Goal: Task Accomplishment & Management: Complete application form

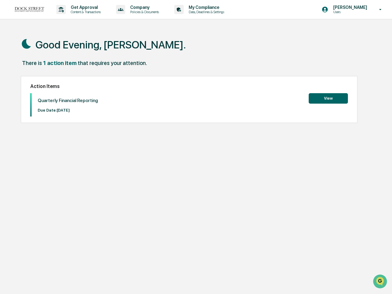
click at [316, 98] on button "View" at bounding box center [328, 98] width 39 height 10
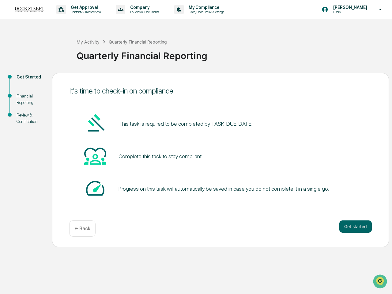
click at [282, 180] on div "Progress on this task will automatically be saved in case you do not complete i…" at bounding box center [220, 188] width 303 height 23
click at [347, 223] on button "Get started" at bounding box center [355, 226] width 32 height 12
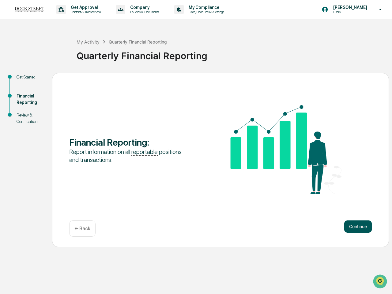
click at [349, 224] on button "Continue" at bounding box center [358, 226] width 28 height 12
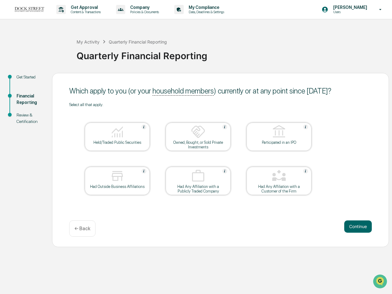
click at [129, 135] on div at bounding box center [117, 132] width 61 height 16
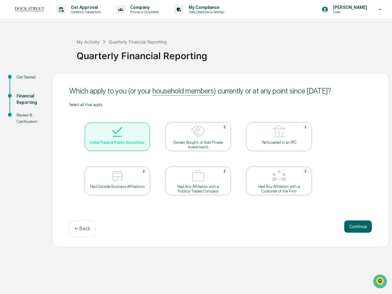
click at [190, 134] on div at bounding box center [198, 132] width 61 height 16
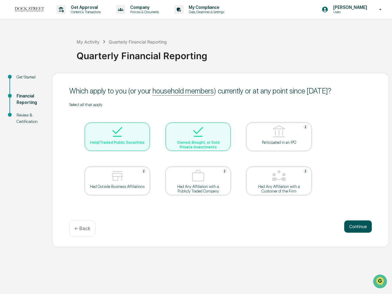
click at [353, 228] on button "Continue" at bounding box center [358, 226] width 28 height 12
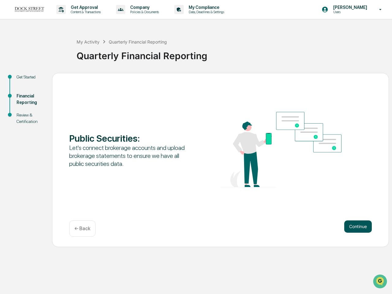
click at [352, 228] on button "Continue" at bounding box center [358, 226] width 28 height 12
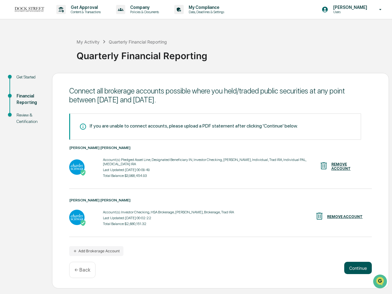
click at [355, 262] on button "Continue" at bounding box center [358, 268] width 28 height 12
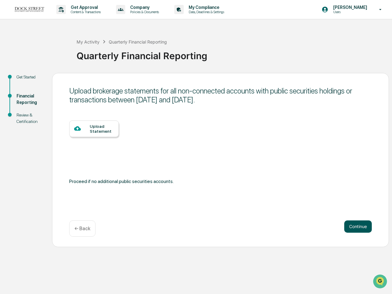
click at [351, 225] on button "Continue" at bounding box center [358, 226] width 28 height 12
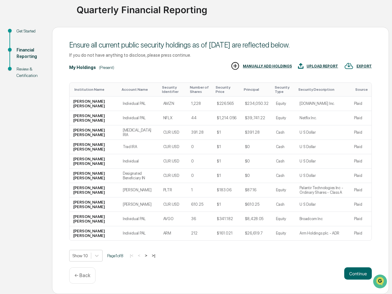
scroll to position [46, 0]
click at [350, 271] on button "Continue" at bounding box center [358, 273] width 28 height 12
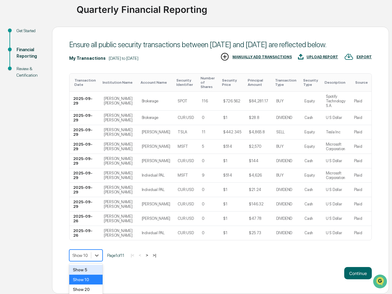
scroll to position [67, 0]
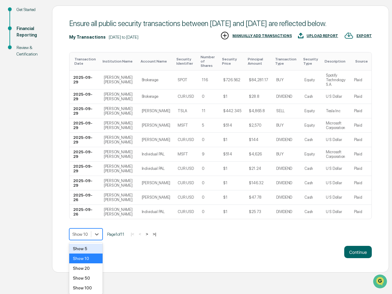
click at [99, 255] on body "Get Approval Content & Transactions Company Policies & Documents My Compliance …" at bounding box center [196, 103] width 392 height 340
click at [92, 284] on div "Show 100" at bounding box center [85, 288] width 33 height 10
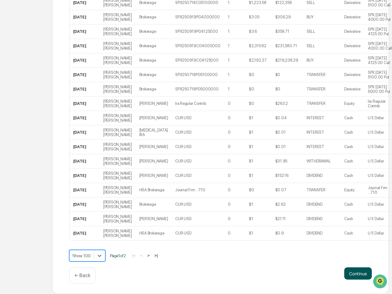
scroll to position [1594, 0]
click at [349, 272] on button "Continue" at bounding box center [358, 273] width 28 height 12
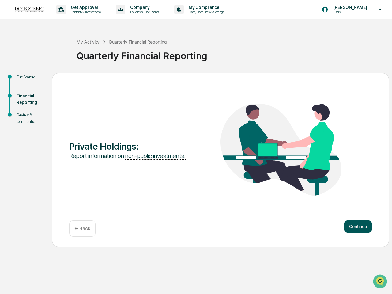
click at [350, 223] on button "Continue" at bounding box center [358, 226] width 28 height 12
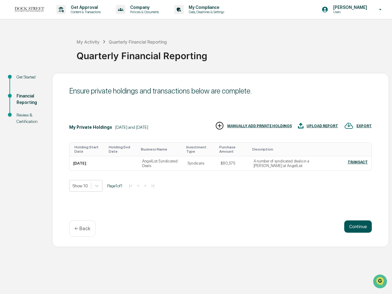
click at [355, 226] on button "Continue" at bounding box center [358, 226] width 28 height 12
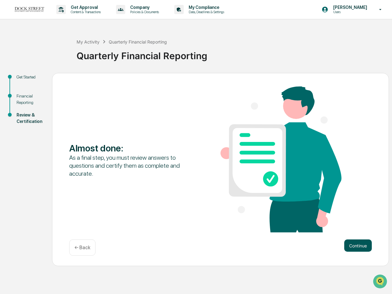
click at [361, 246] on button "Continue" at bounding box center [358, 245] width 28 height 12
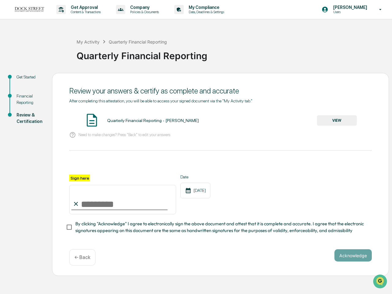
click at [107, 207] on input "Sign here" at bounding box center [122, 199] width 107 height 29
type input "**********"
click at [357, 267] on div "**********" at bounding box center [220, 174] width 337 height 203
click at [353, 251] on button "Acknowledge" at bounding box center [353, 255] width 37 height 12
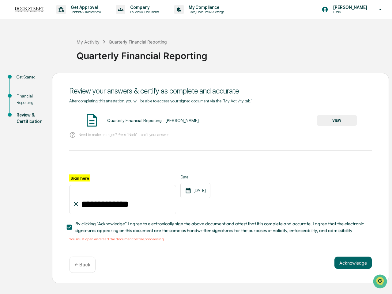
click at [344, 123] on button "VIEW" at bounding box center [337, 120] width 40 height 10
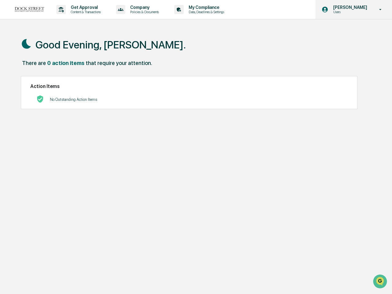
click at [368, 9] on p "[PERSON_NAME]" at bounding box center [349, 7] width 42 height 5
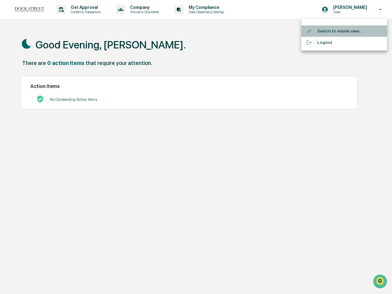
click at [338, 29] on li "Switch to Admin view..." at bounding box center [344, 30] width 86 height 11
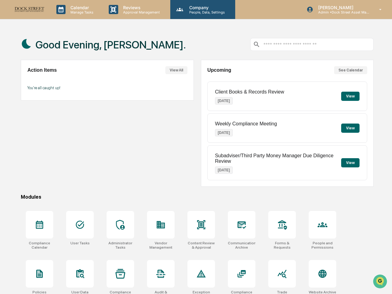
click at [198, 15] on div "Company People, Data, Settings" at bounding box center [202, 9] width 65 height 19
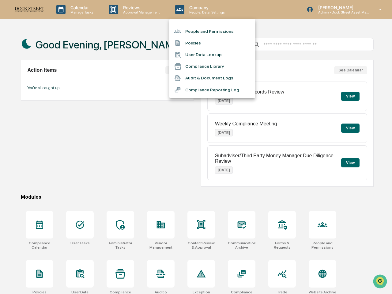
click at [195, 32] on li "People and Permissions" at bounding box center [212, 31] width 86 height 12
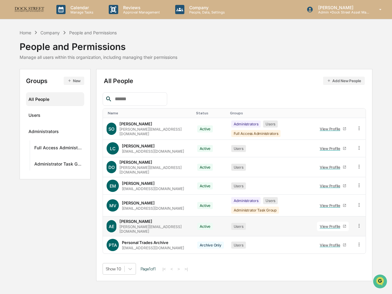
click at [179, 221] on td "AE [PERSON_NAME] [PERSON_NAME][EMAIL_ADDRESS][DOMAIN_NAME]" at bounding box center [148, 226] width 90 height 20
click at [199, 223] on div "Active" at bounding box center [205, 226] width 16 height 7
click at [338, 224] on div "View Profile" at bounding box center [331, 226] width 23 height 5
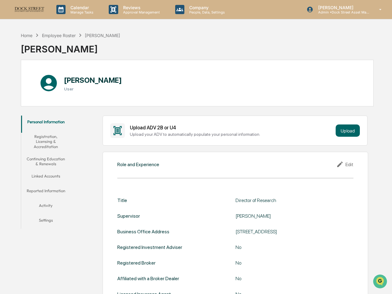
click at [52, 183] on button "Linked Accounts" at bounding box center [45, 177] width 49 height 15
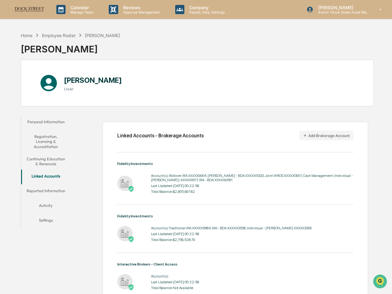
click at [187, 81] on div "[PERSON_NAME] User" at bounding box center [197, 83] width 353 height 47
click at [55, 38] on div "Home Employee Roster [PERSON_NAME]" at bounding box center [70, 35] width 99 height 7
click at [57, 36] on div "Employee Roster" at bounding box center [59, 35] width 34 height 5
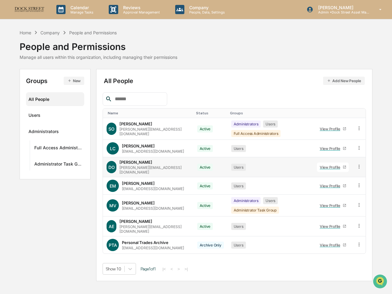
click at [300, 164] on div "Users" at bounding box center [270, 167] width 79 height 7
click at [325, 168] on link "View Profile" at bounding box center [333, 166] width 32 height 9
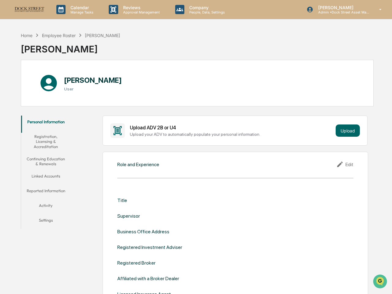
click at [55, 177] on button "Linked Accounts" at bounding box center [45, 177] width 49 height 15
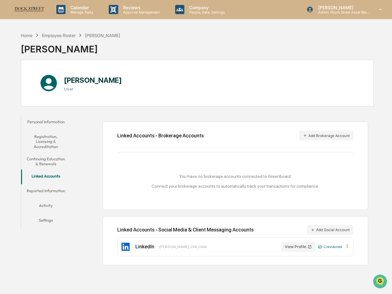
click at [187, 101] on div "[PERSON_NAME] User" at bounding box center [197, 83] width 353 height 47
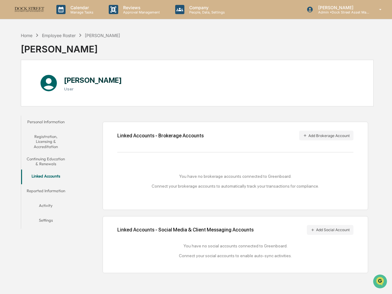
click at [179, 57] on div "Home Employee Roster [PERSON_NAME] [PERSON_NAME]" at bounding box center [197, 44] width 353 height 31
